Goal: Download file/media

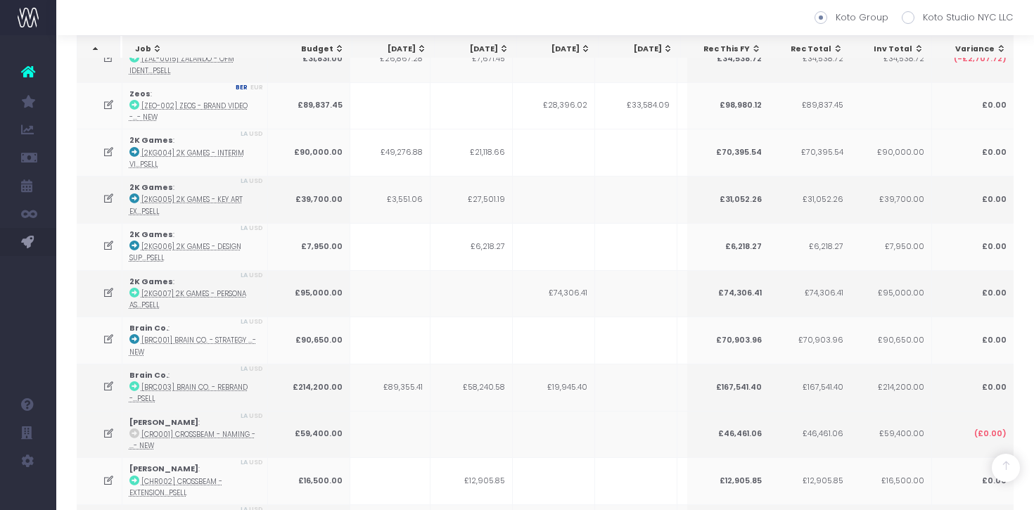
scroll to position [0, 250]
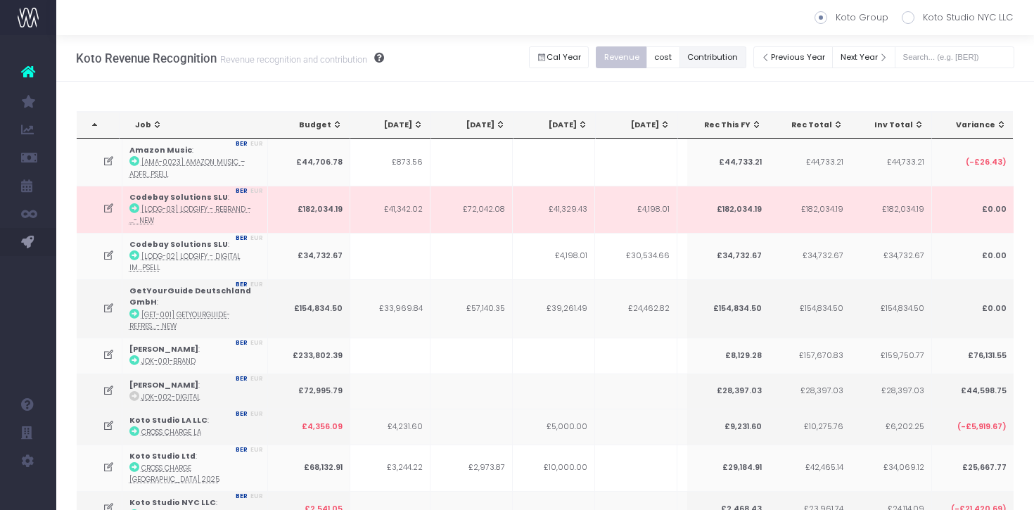
click at [727, 57] on button "Contribution" at bounding box center [713, 57] width 67 height 22
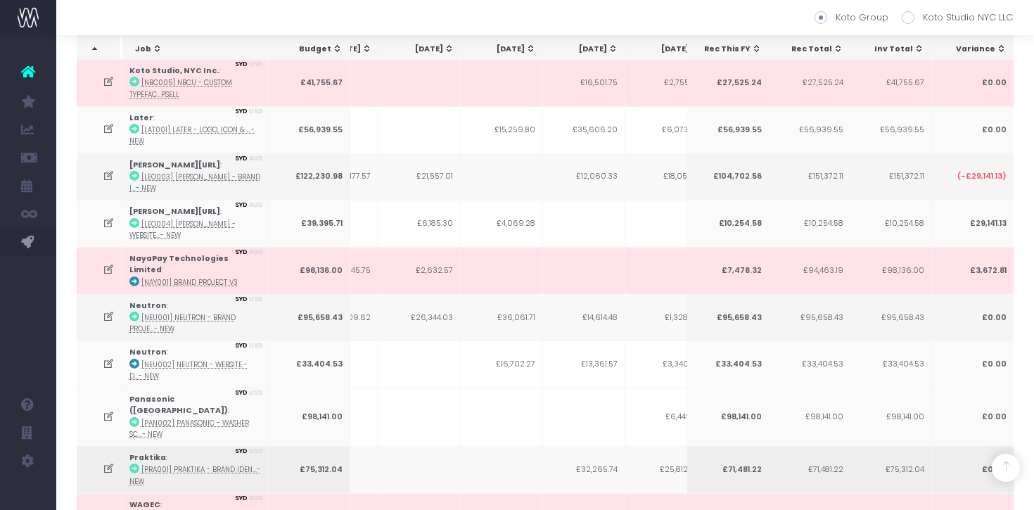
scroll to position [0, 82]
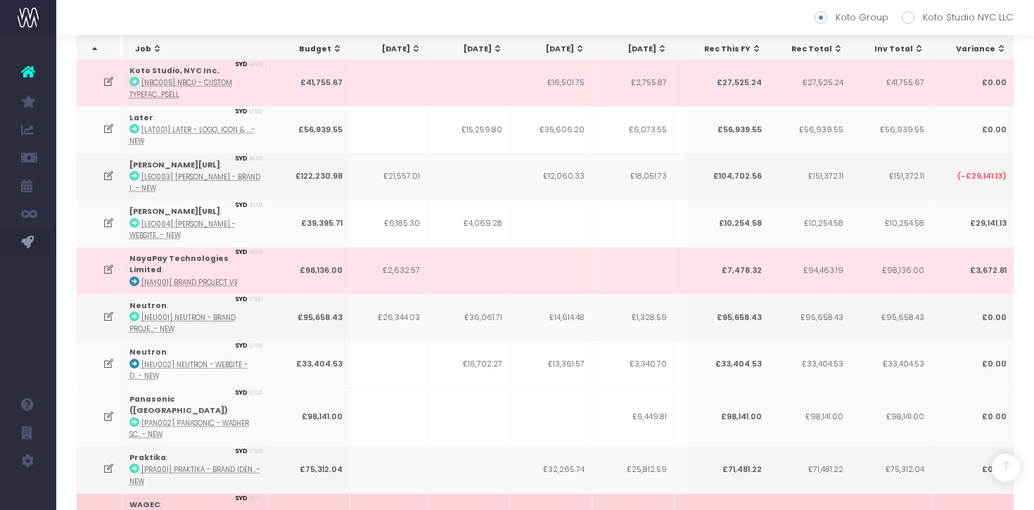
click at [572, 493] on td "£2,499.25" at bounding box center [551, 516] width 82 height 47
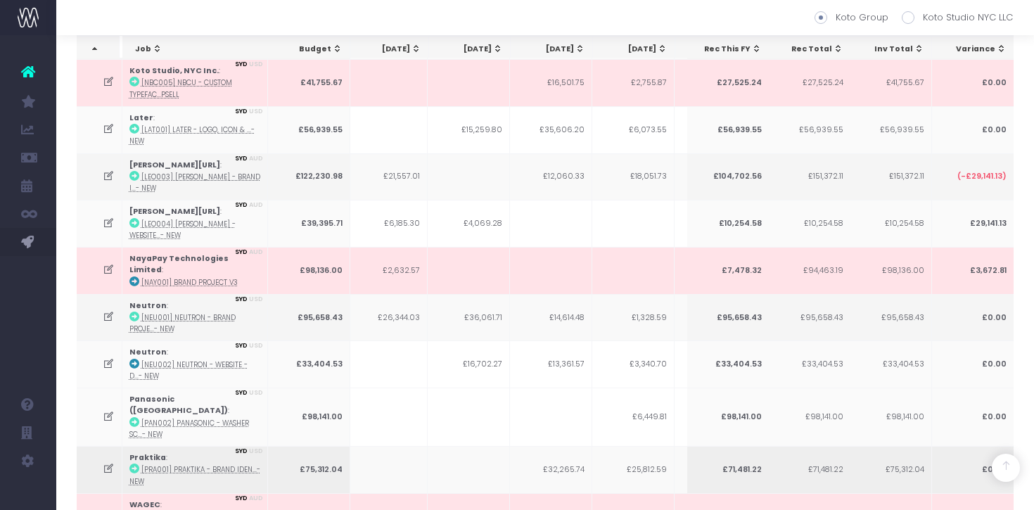
click at [573, 446] on td "£32,265.74" at bounding box center [551, 469] width 82 height 47
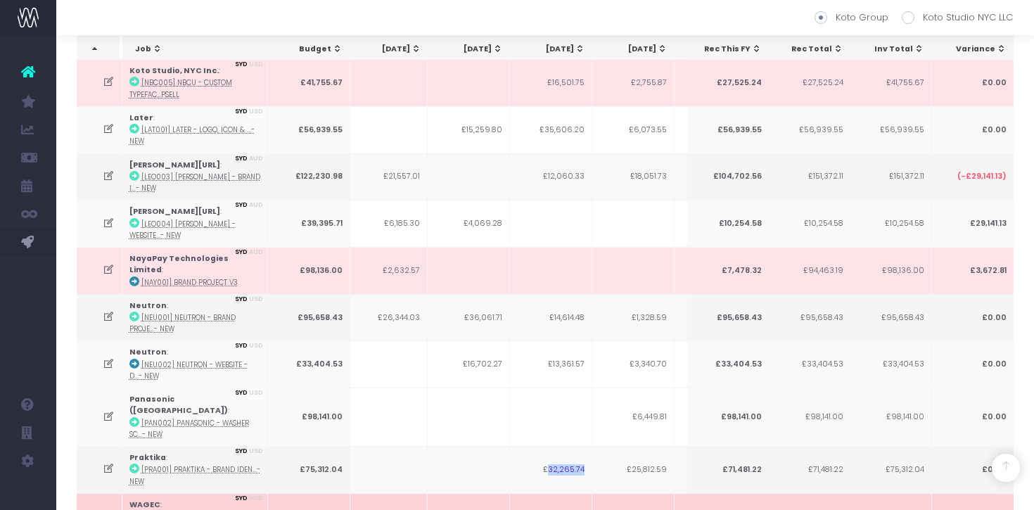
scroll to position [0, 125]
